Goal: Information Seeking & Learning: Learn about a topic

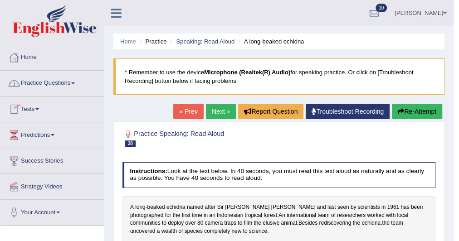
click at [74, 80] on link "Practice Questions" at bounding box center [51, 82] width 103 height 23
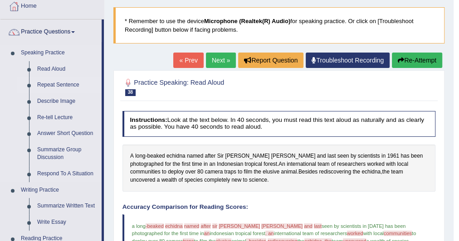
scroll to position [51, 0]
click at [66, 110] on link "Re-tell Lecture" at bounding box center [67, 118] width 68 height 16
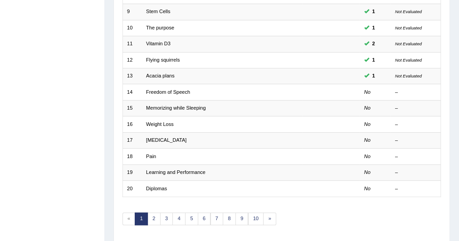
scroll to position [258, 0]
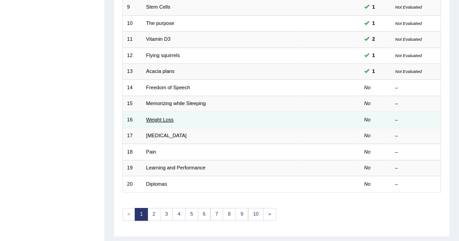
click at [162, 117] on link "Weight Loss" at bounding box center [160, 119] width 28 height 5
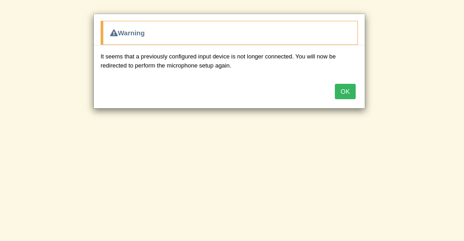
click at [346, 87] on button "OK" at bounding box center [345, 91] width 21 height 15
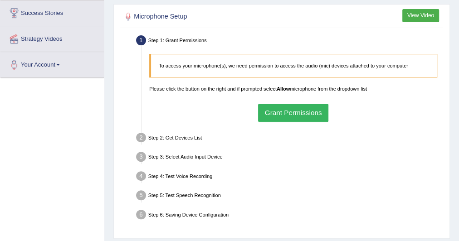
scroll to position [149, 0]
